Goal: Information Seeking & Learning: Learn about a topic

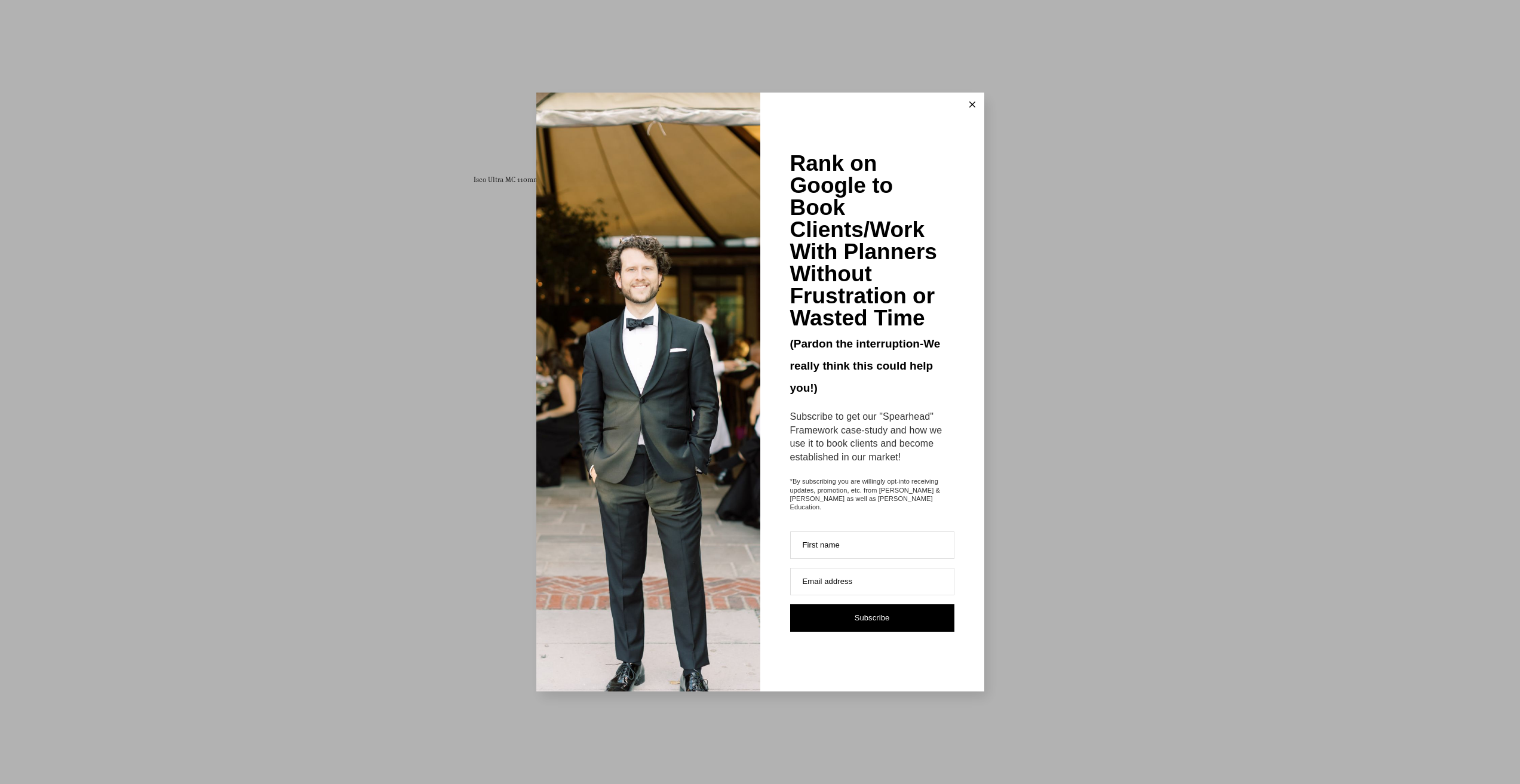
scroll to position [5076, 0]
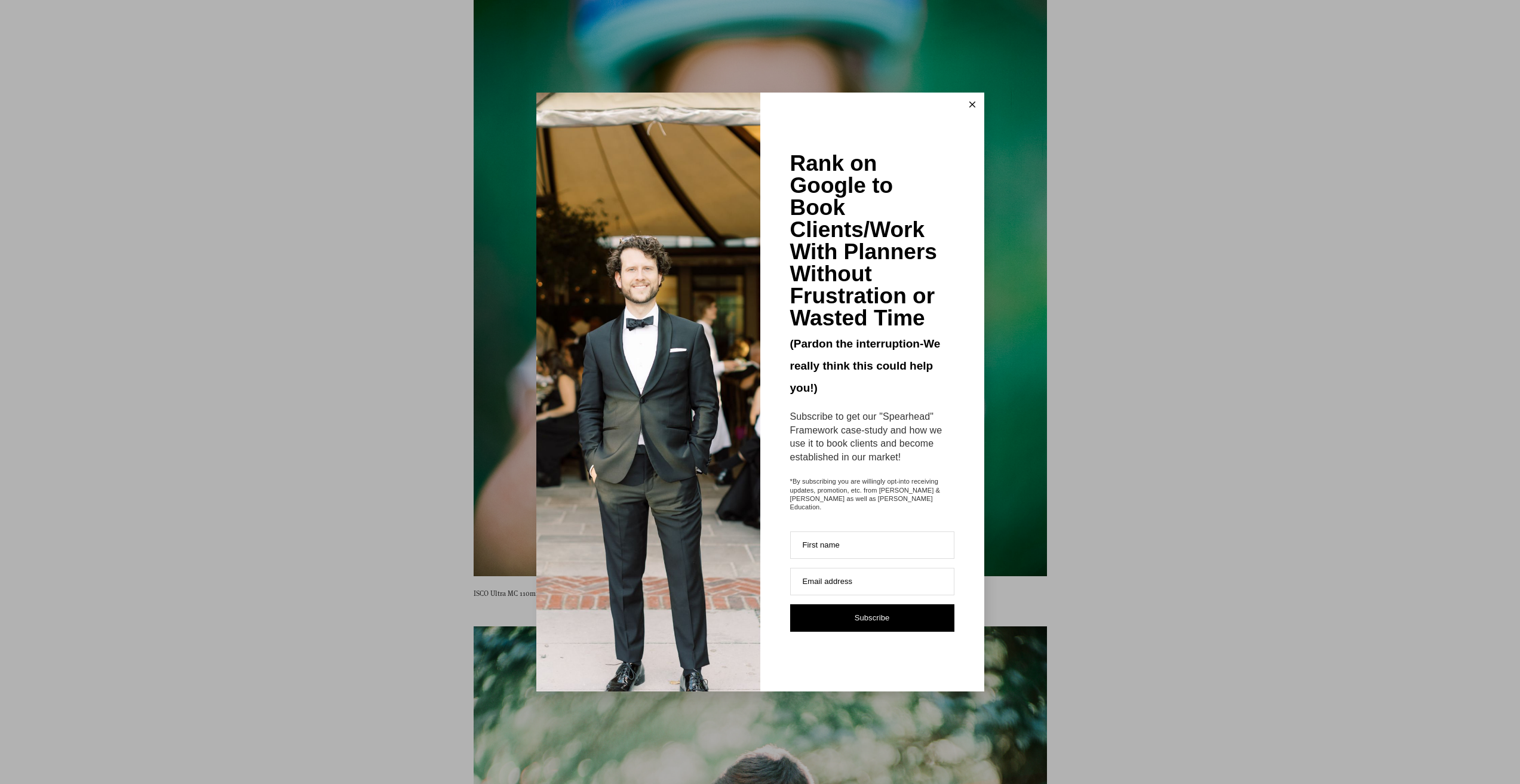
click at [972, 114] on button at bounding box center [972, 105] width 24 height 24
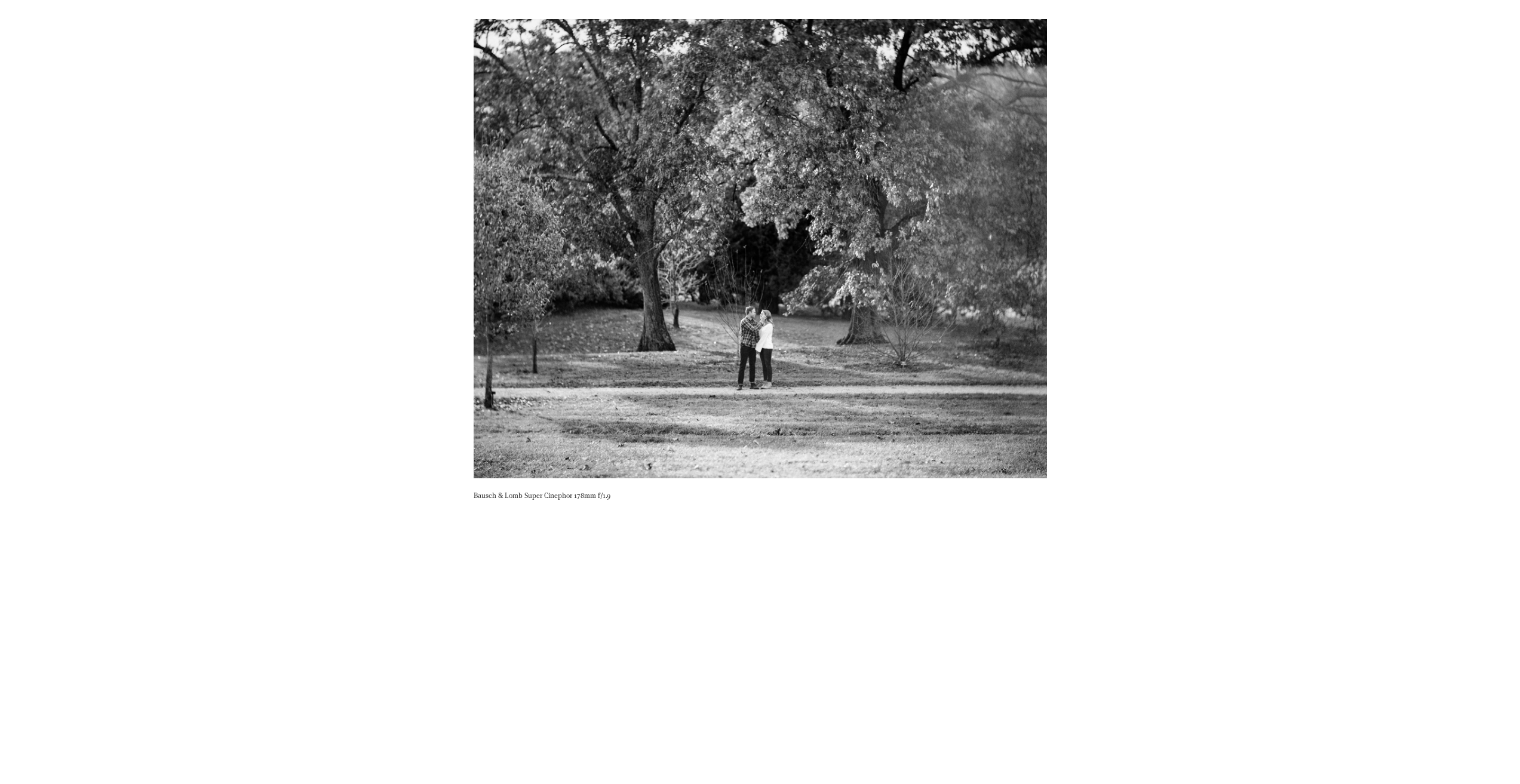
scroll to position [7047, 0]
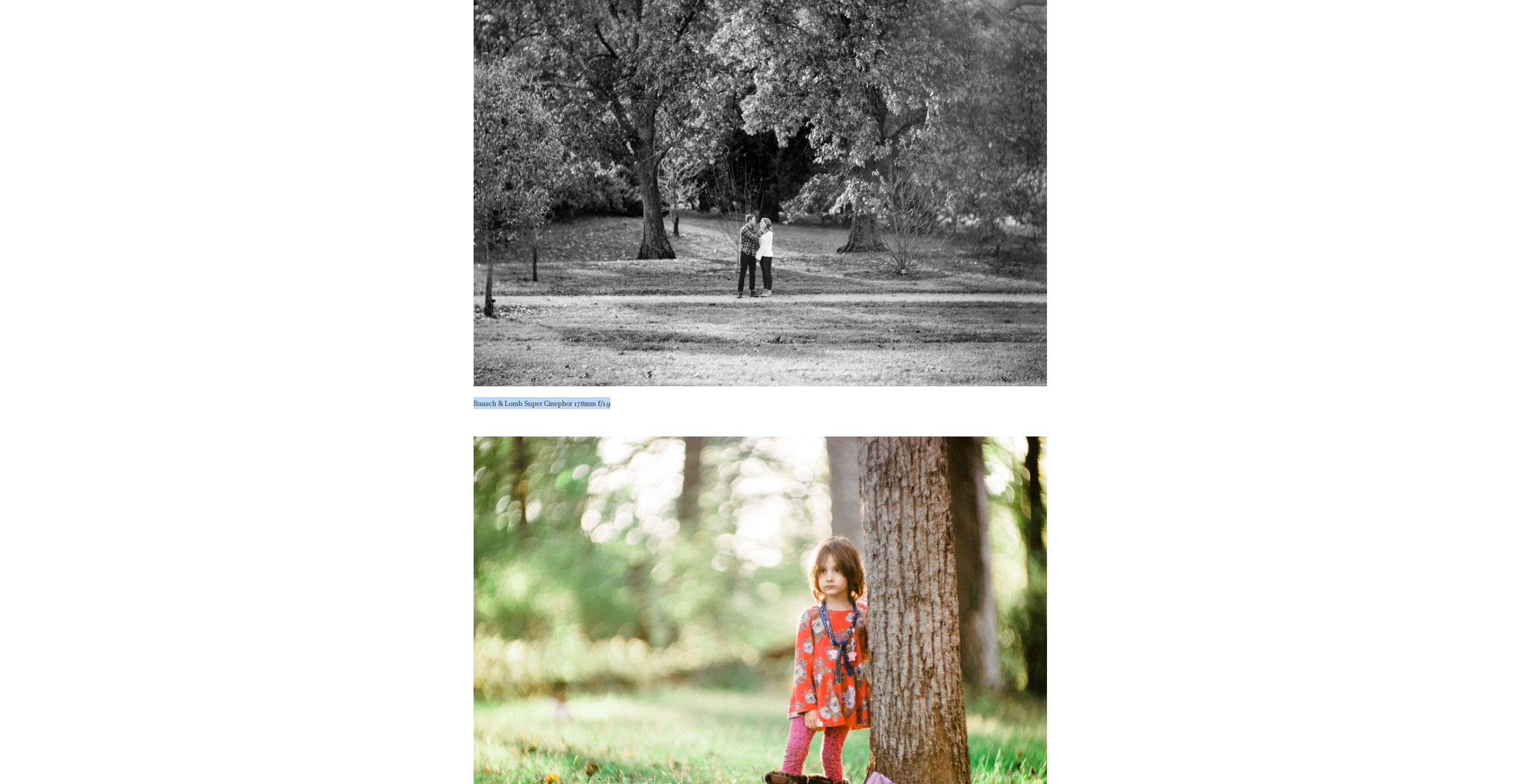
drag, startPoint x: 474, startPoint y: 402, endPoint x: 609, endPoint y: 407, distance: 135.1
click at [609, 407] on p "Bausch & Lomb Super Cinephor 178mm f/1.9" at bounding box center [760, 403] width 573 height 12
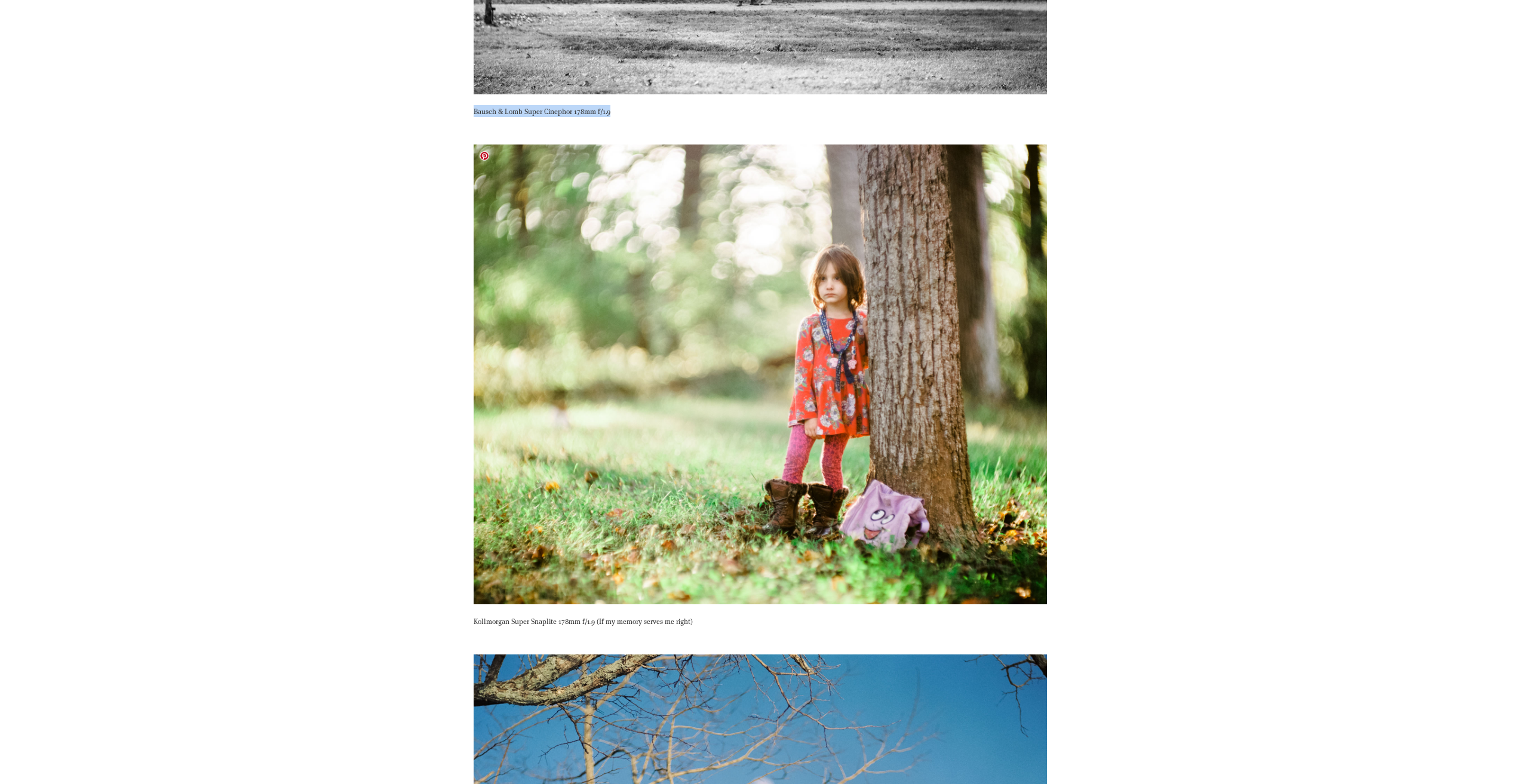
scroll to position [7166, 0]
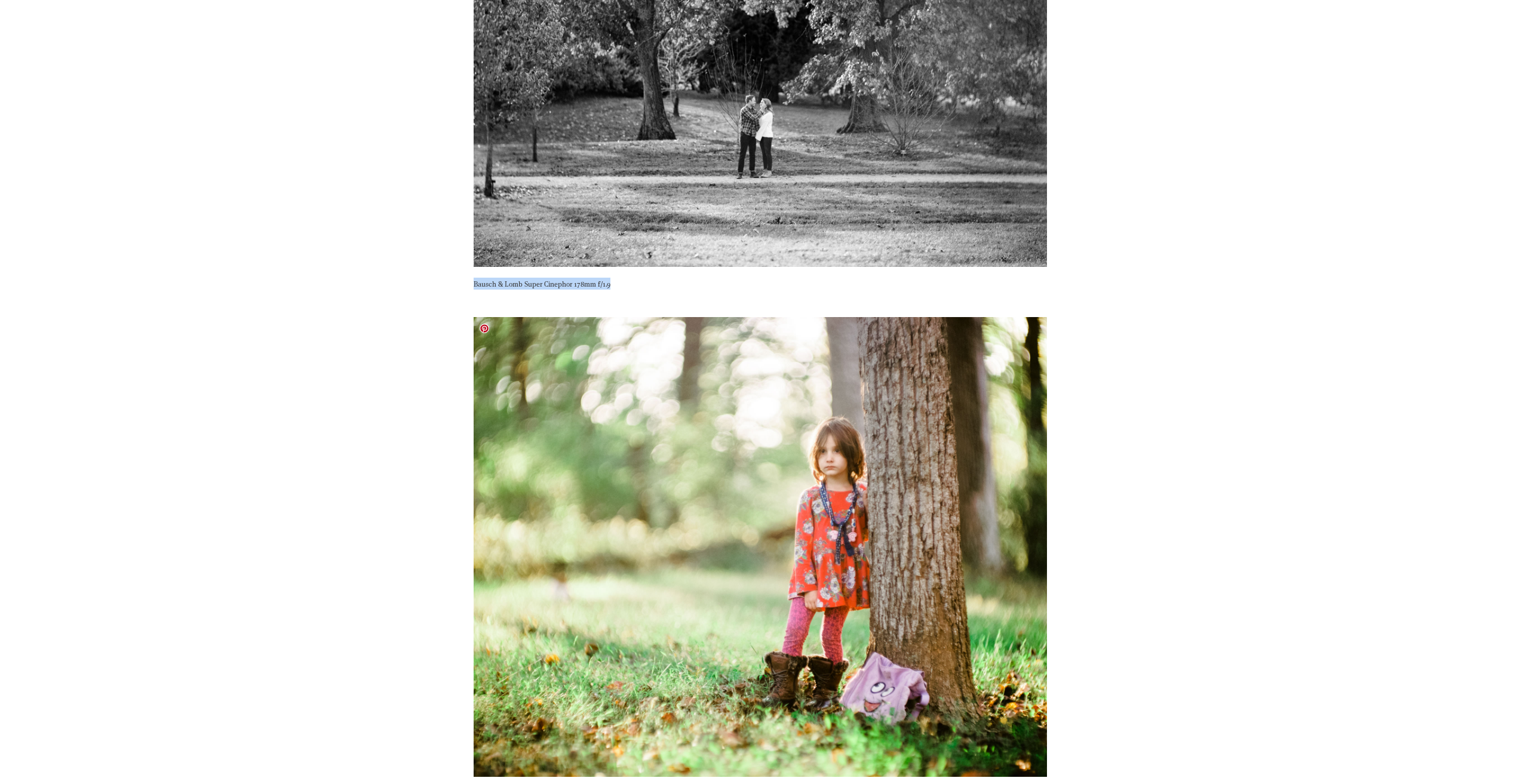
copy p "Bausch & Lomb Super Cinephor 178mm f/1.9"
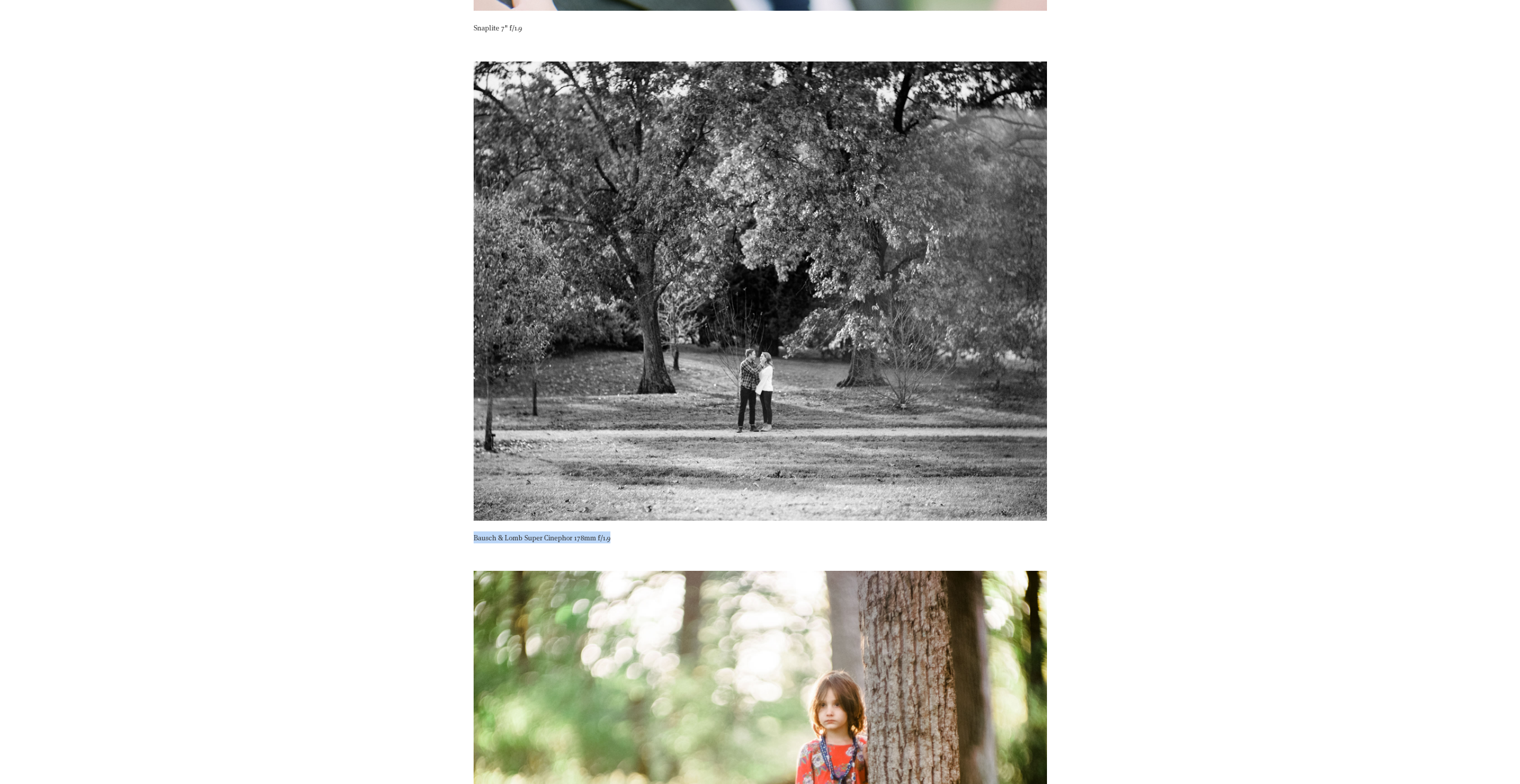
scroll to position [7278, 0]
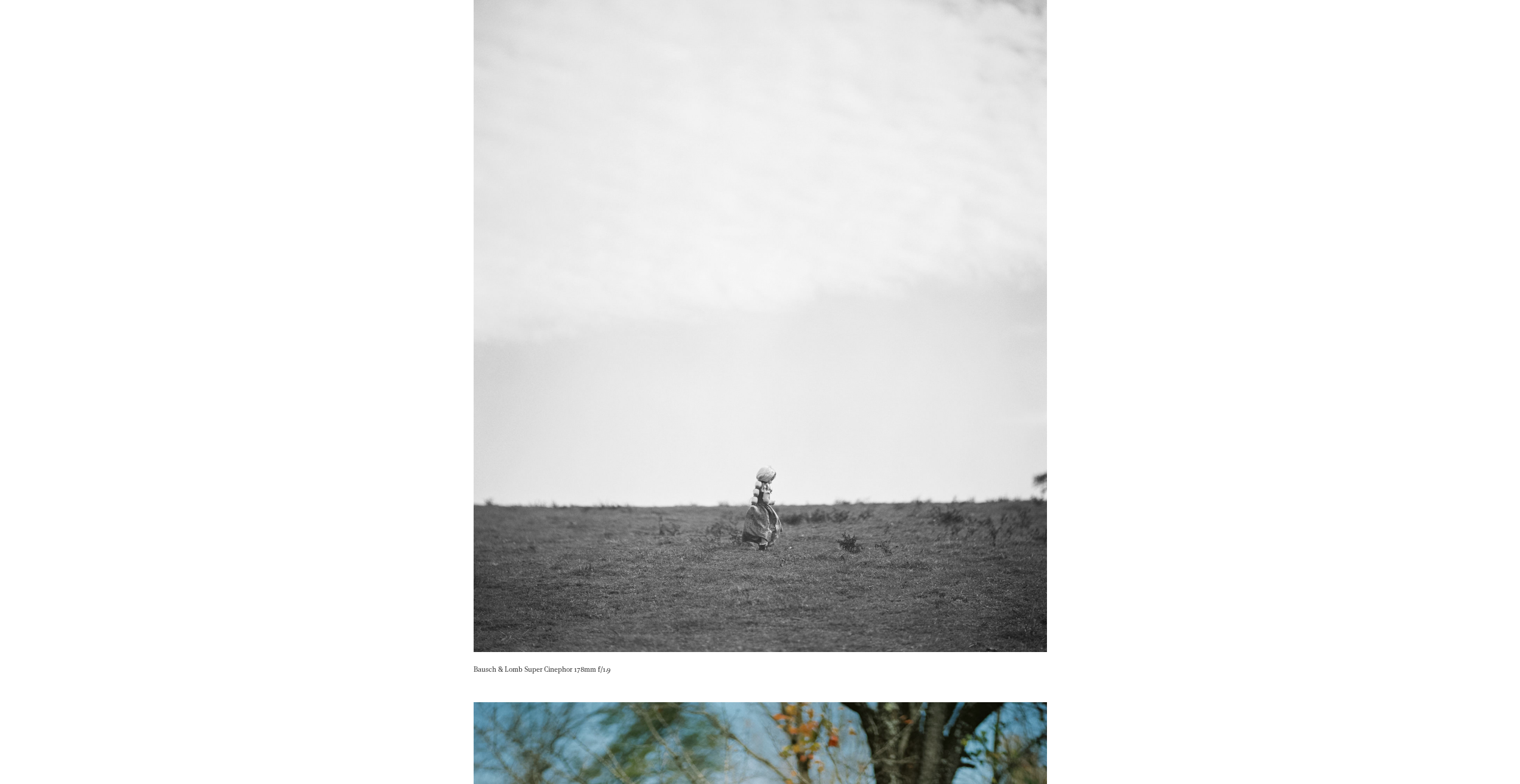
scroll to position [9547, 0]
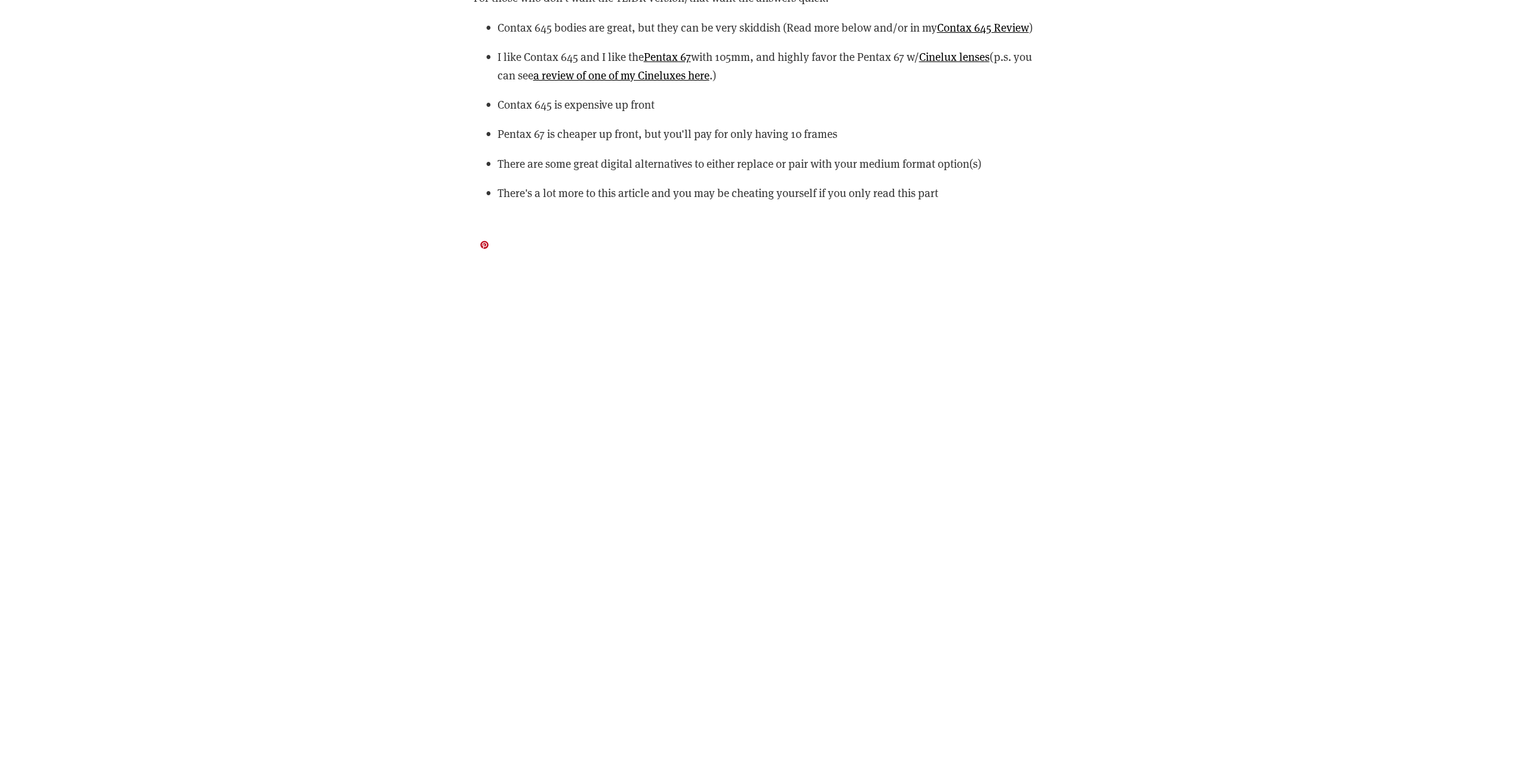
scroll to position [1792, 0]
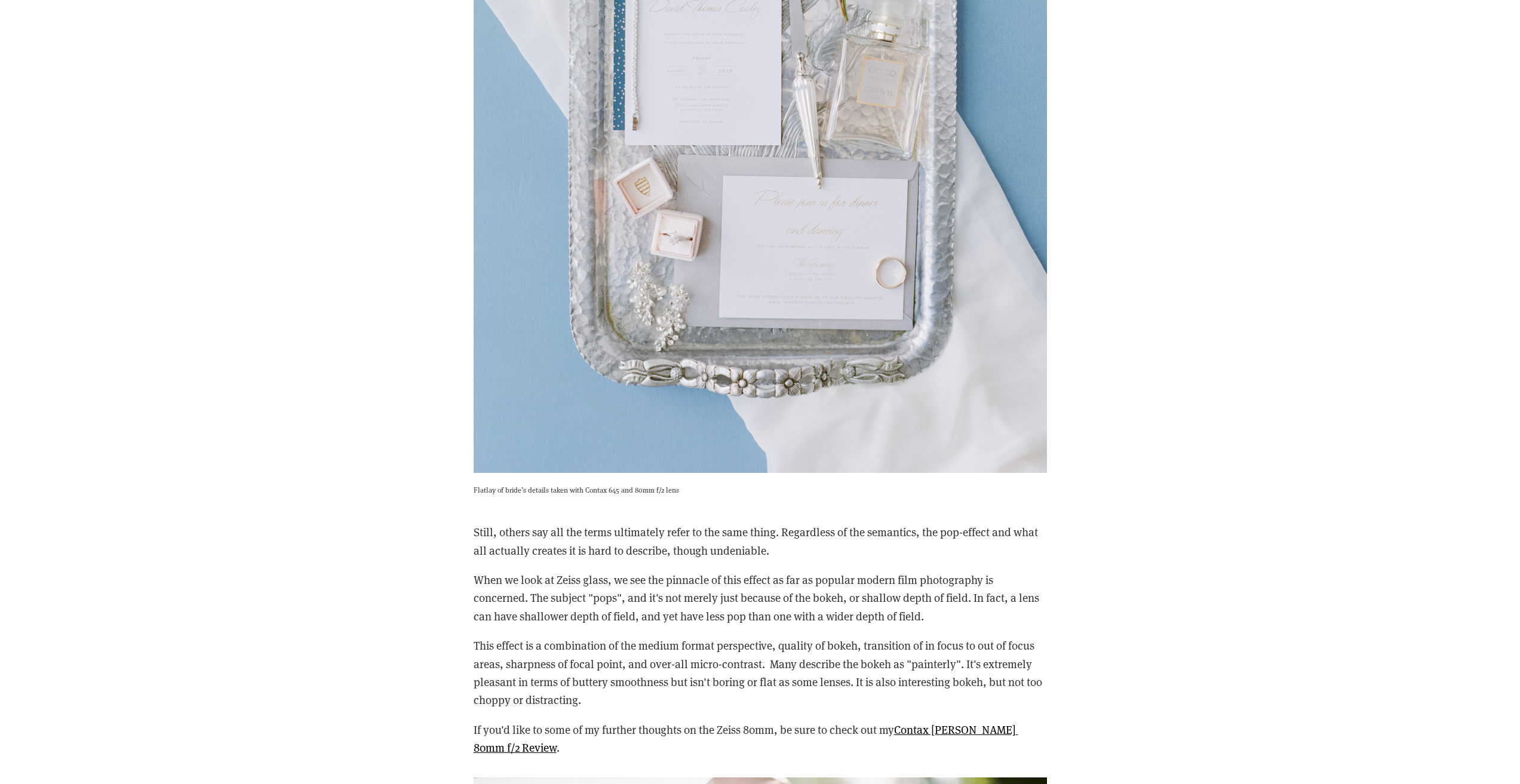
click at [815, 476] on figcaption "Flatlay of bride’s details taken with Contax 645 and 80mm f/2 lens" at bounding box center [760, 484] width 573 height 22
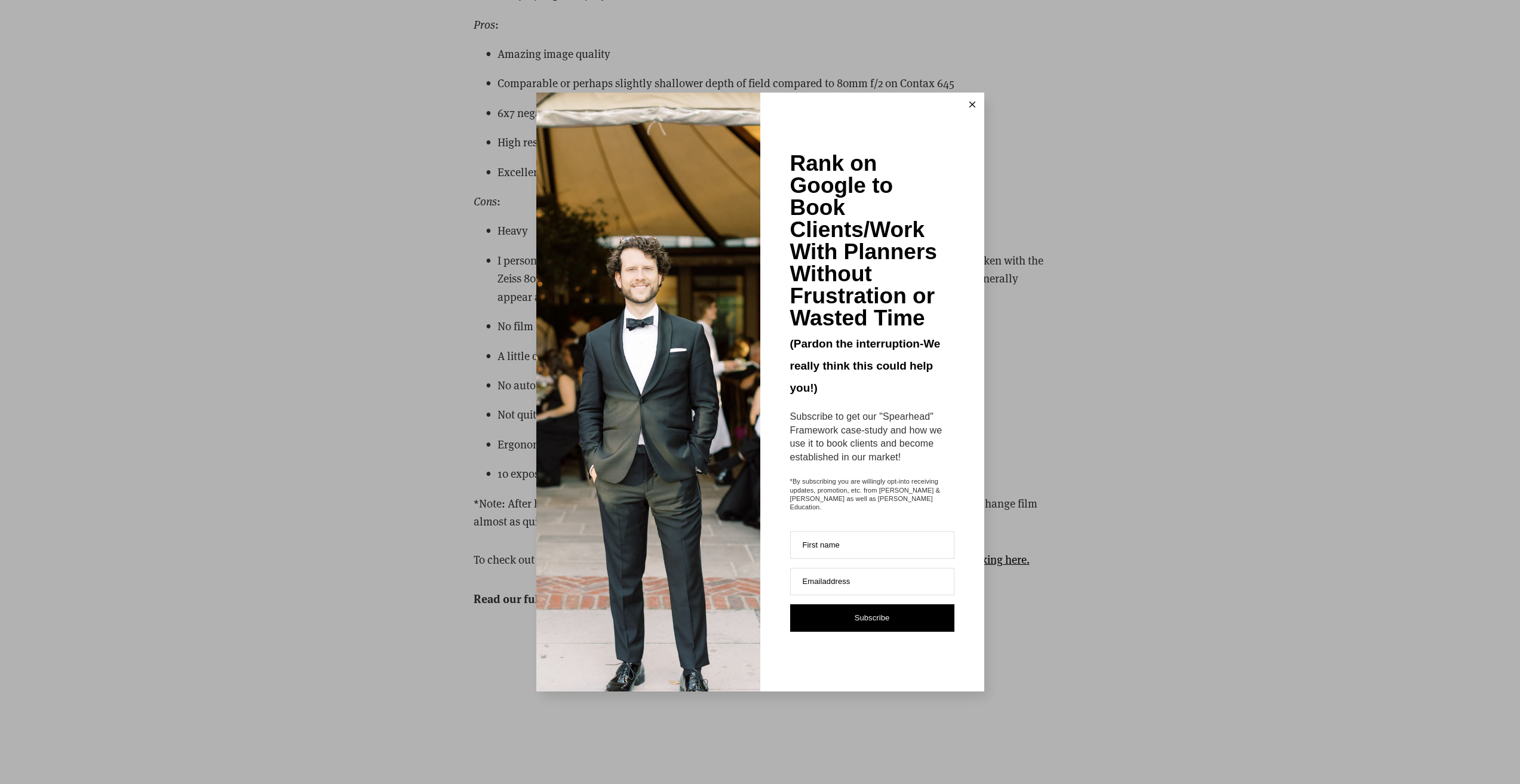
scroll to position [13735, 0]
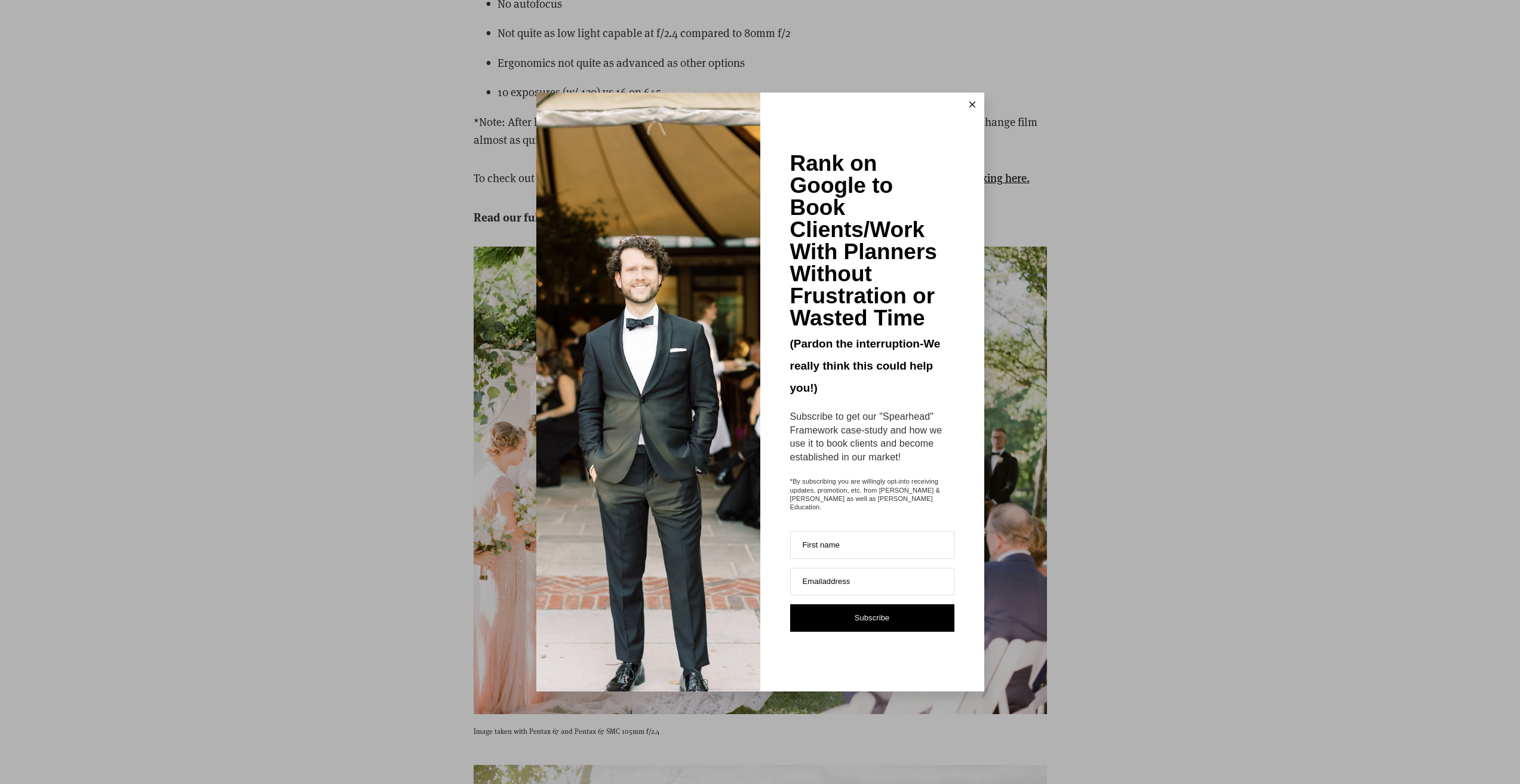
click at [977, 109] on button at bounding box center [972, 105] width 24 height 24
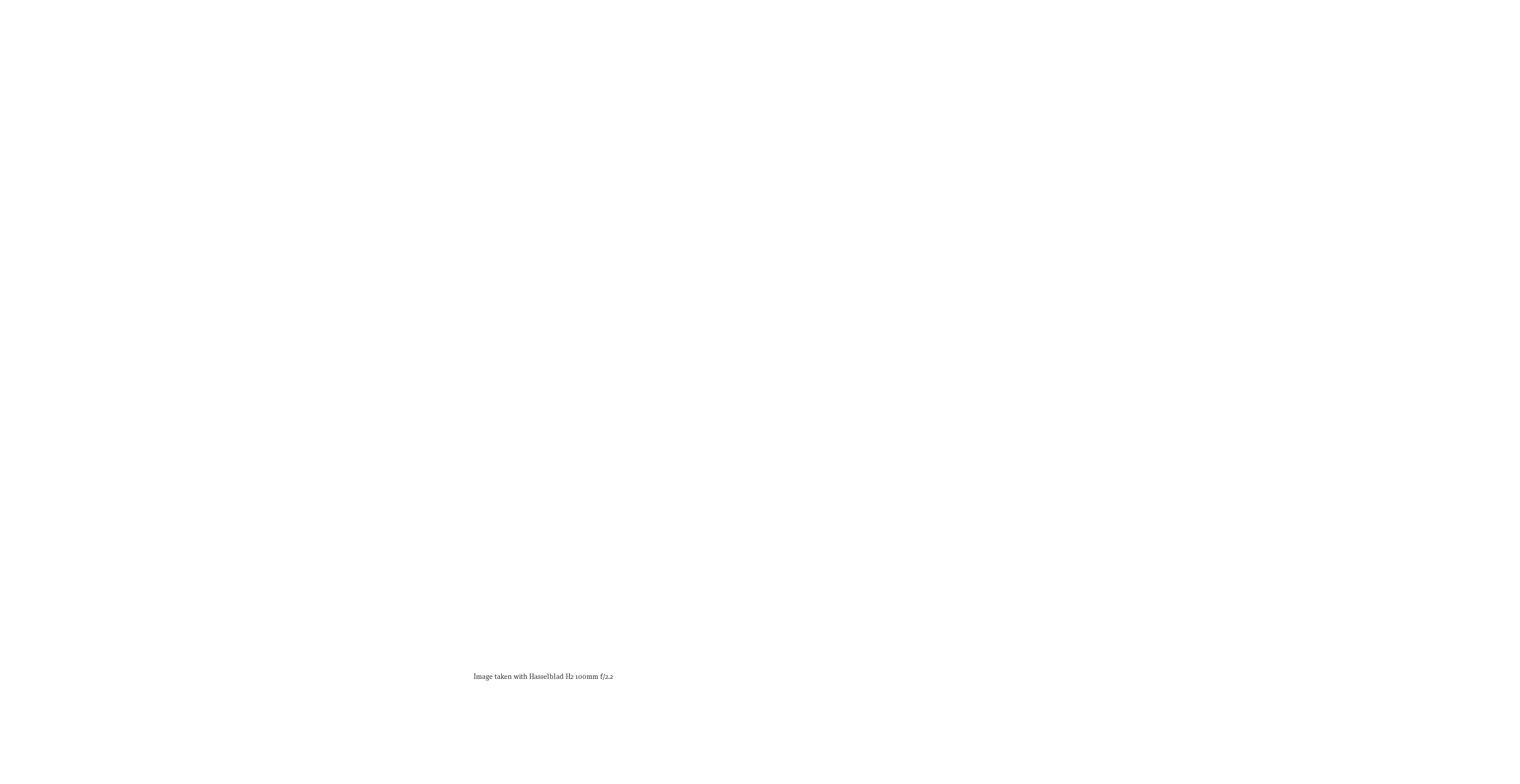
scroll to position [21140, 0]
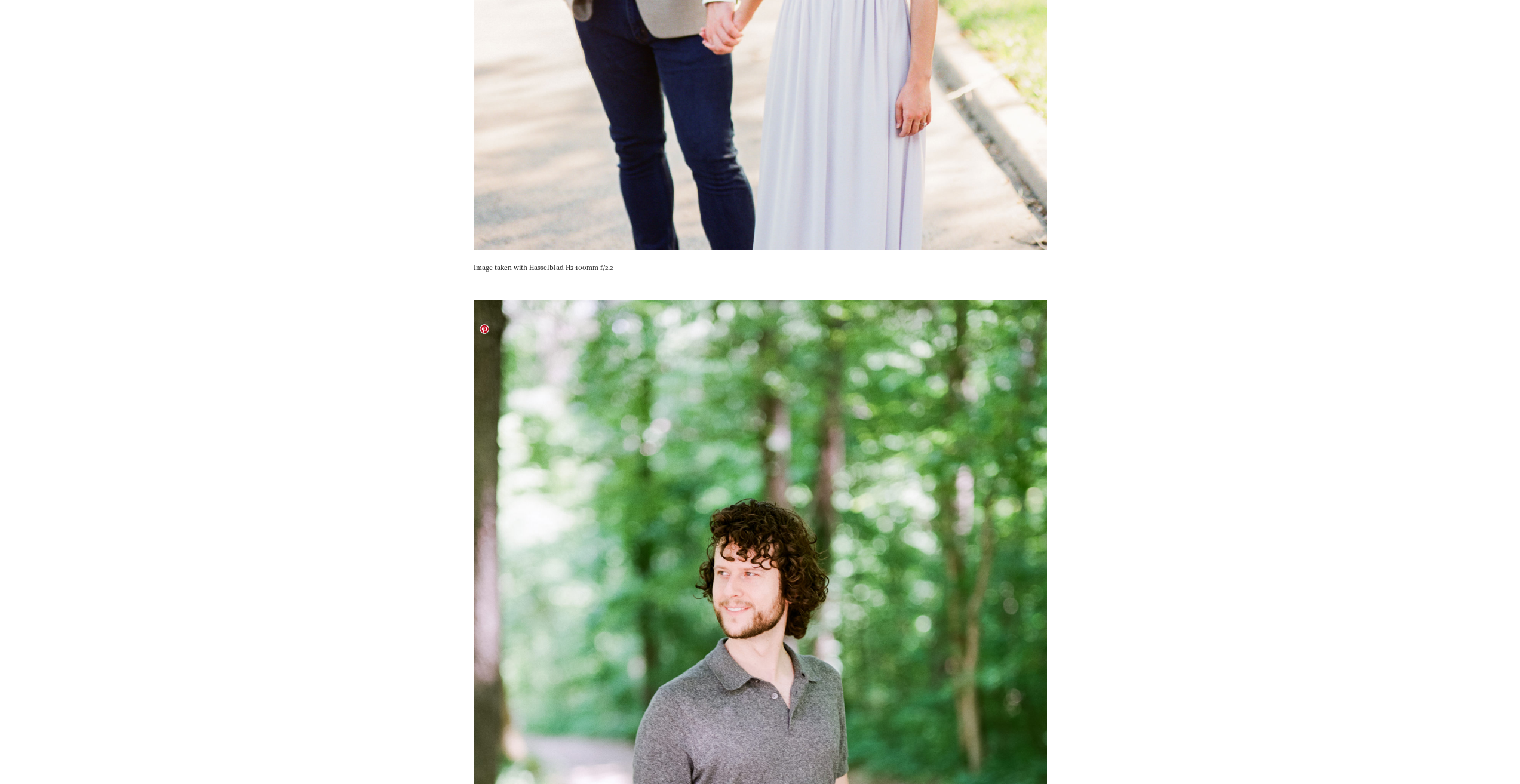
scroll to position [21558, 0]
